Goal: Find specific page/section: Find specific page/section

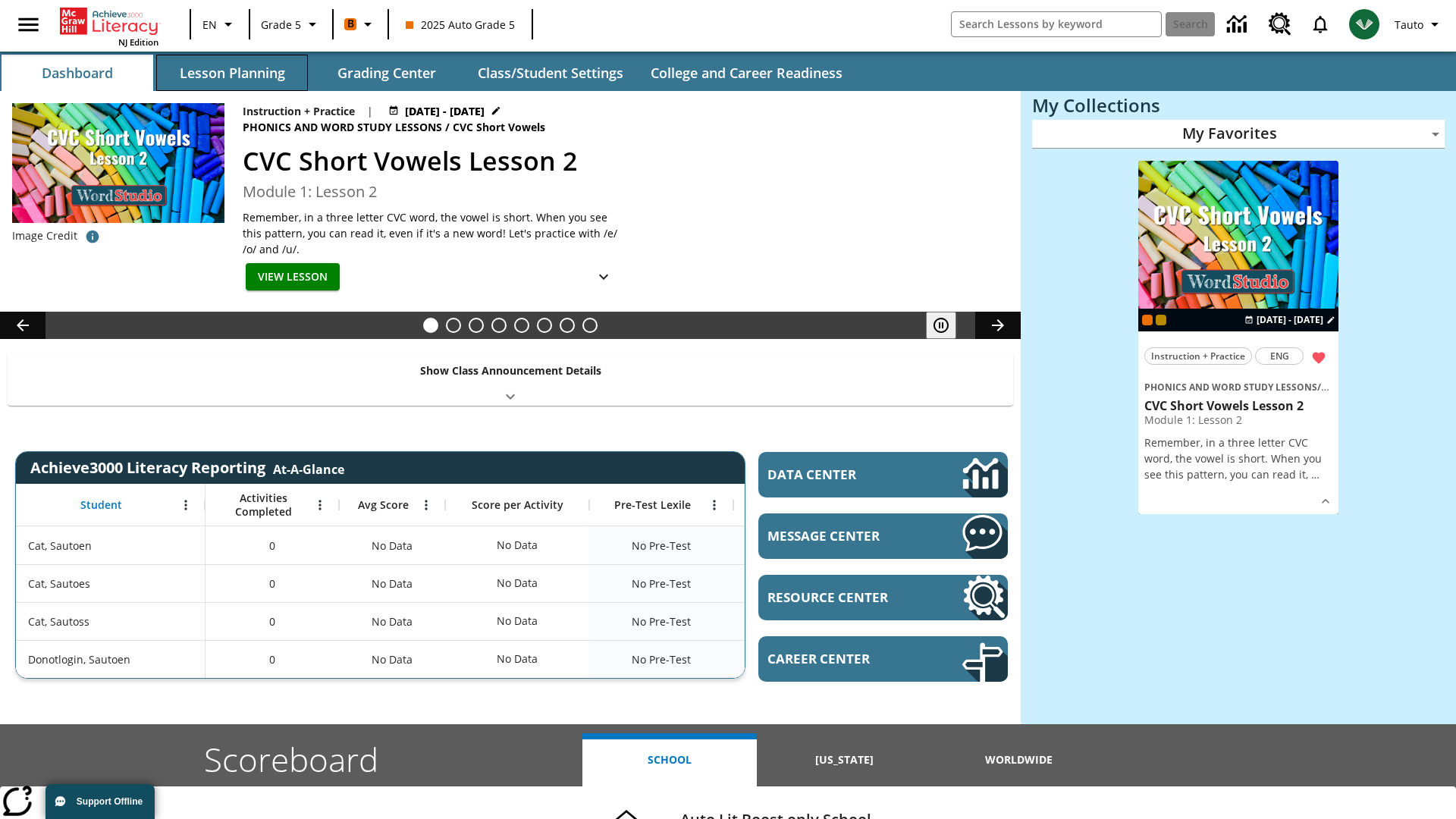
click at [232, 73] on button "Lesson Planning" at bounding box center [232, 73] width 152 height 37
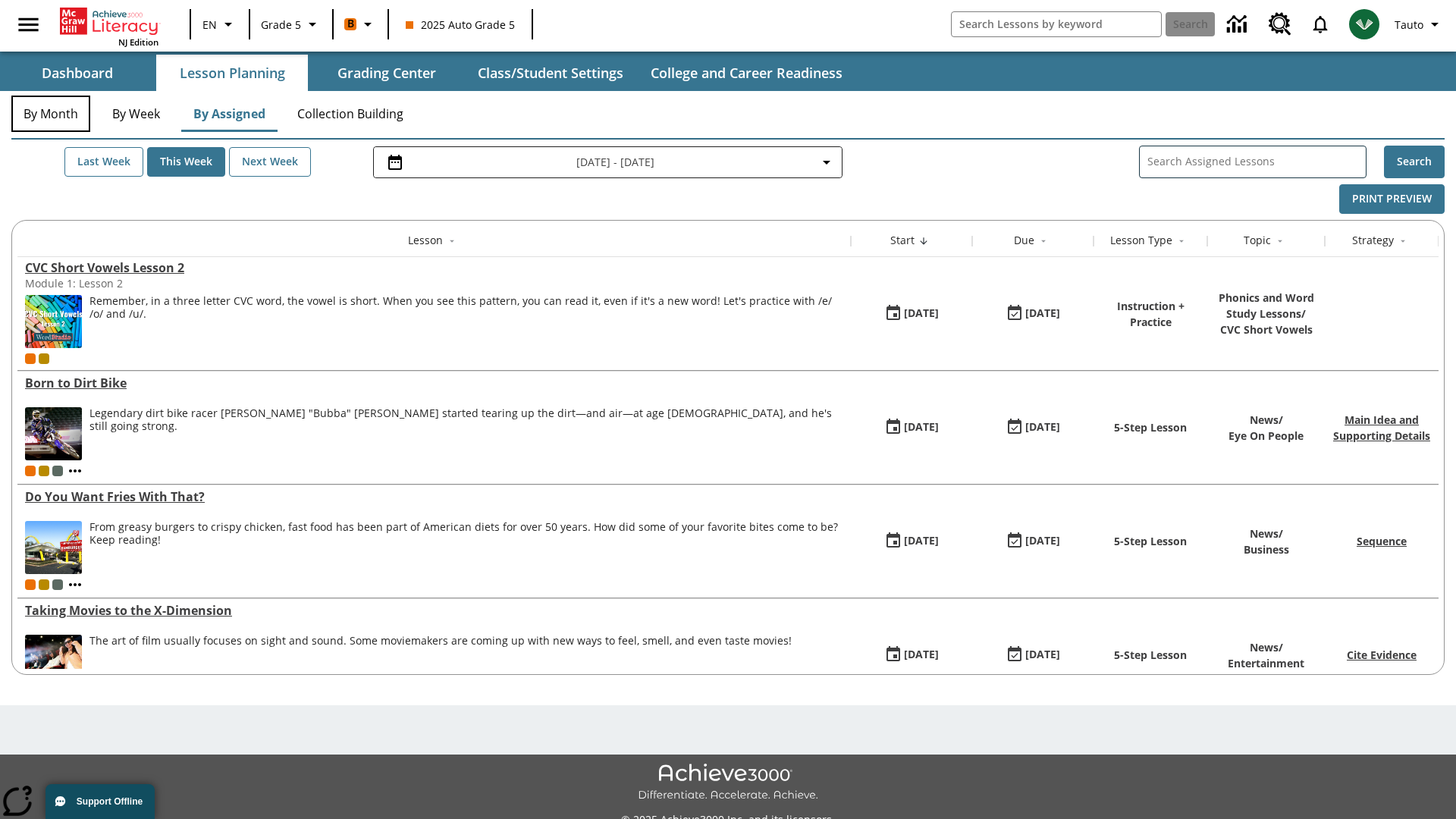
click at [51, 113] on button "By Month" at bounding box center [51, 113] width 79 height 37
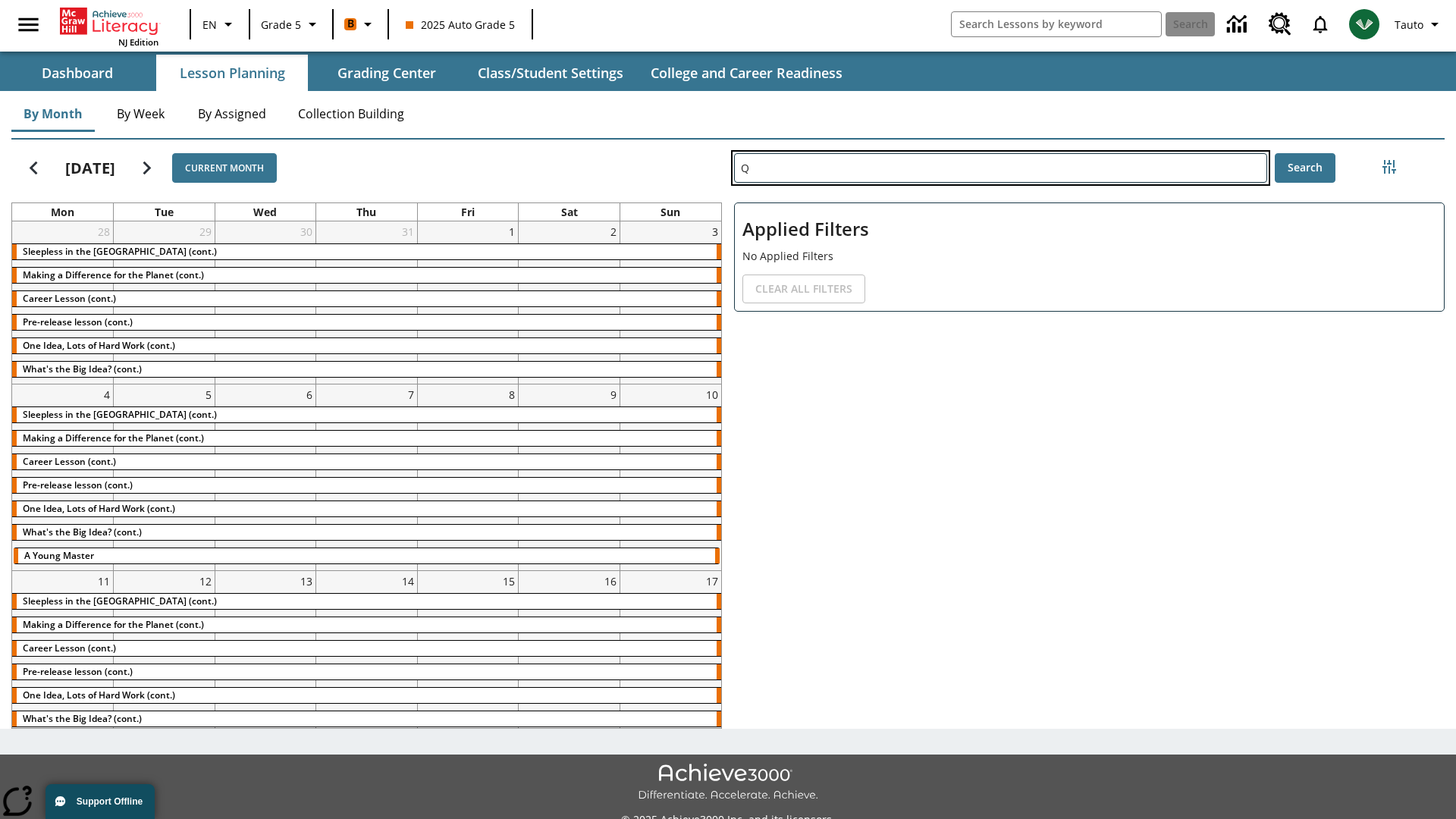
type input "Q"
